Goal: Navigation & Orientation: Find specific page/section

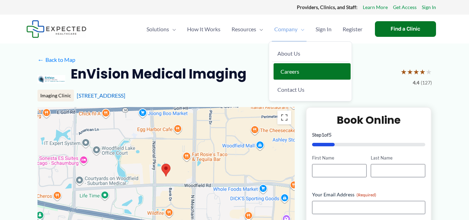
click at [286, 72] on span "Careers" at bounding box center [289, 71] width 19 height 7
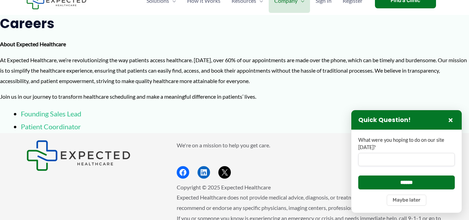
scroll to position [35, 0]
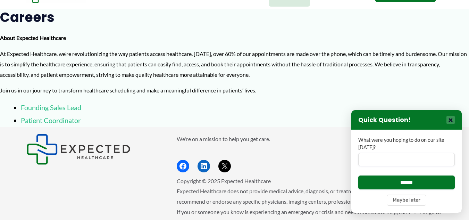
click at [452, 120] on button "×" at bounding box center [450, 120] width 8 height 8
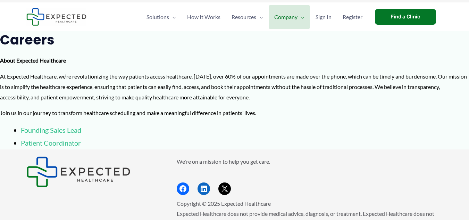
scroll to position [0, 0]
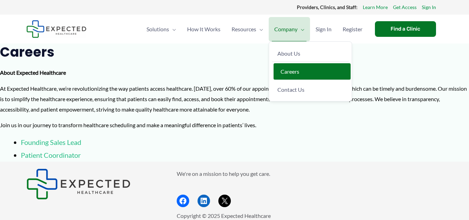
click at [281, 71] on span "Careers" at bounding box center [289, 71] width 19 height 7
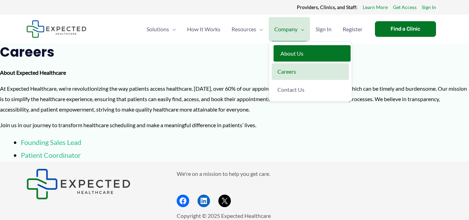
click at [298, 54] on span "About Us" at bounding box center [291, 53] width 23 height 7
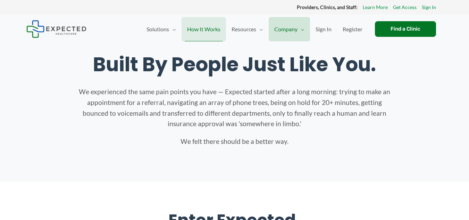
click at [188, 31] on span "How It Works" at bounding box center [203, 29] width 33 height 24
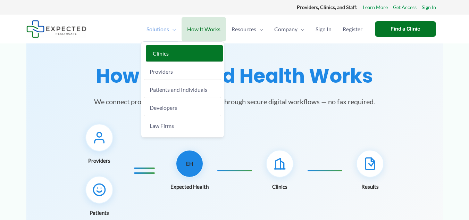
click at [167, 55] on span "Clinics" at bounding box center [161, 53] width 16 height 7
